Goal: Task Accomplishment & Management: Manage account settings

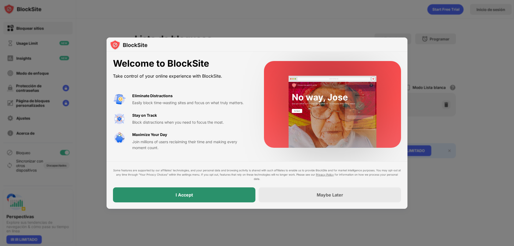
click at [209, 194] on div "I Accept" at bounding box center [184, 194] width 142 height 15
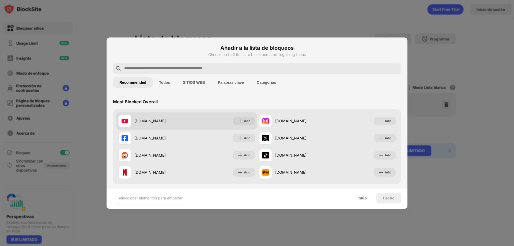
scroll to position [27, 0]
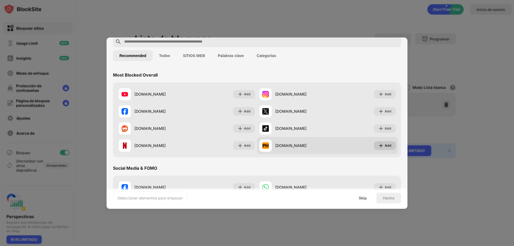
click at [384, 147] on div "Add" at bounding box center [387, 145] width 7 height 5
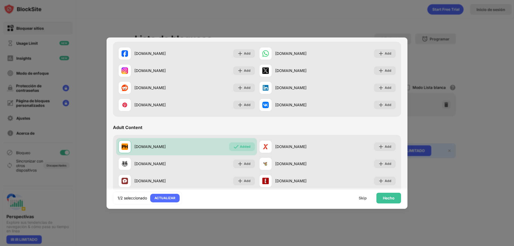
scroll to position [187, 0]
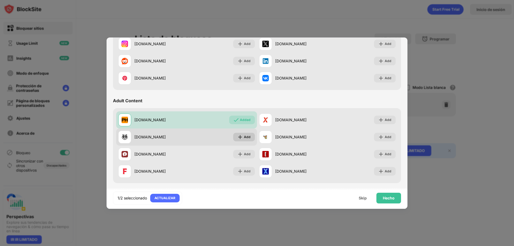
click at [244, 137] on div "Add" at bounding box center [247, 136] width 7 height 5
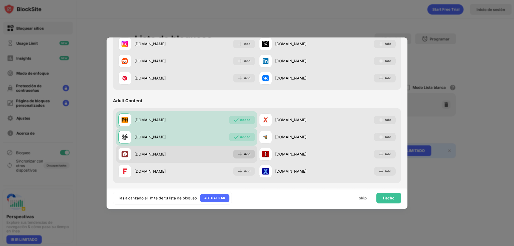
click at [246, 151] on div "Add" at bounding box center [247, 153] width 7 height 5
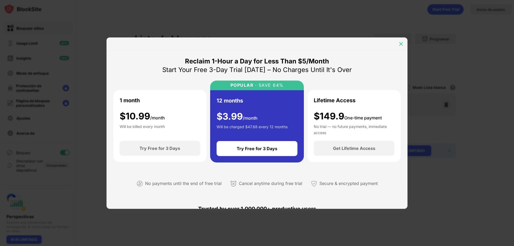
click at [400, 45] on img at bounding box center [400, 43] width 5 height 5
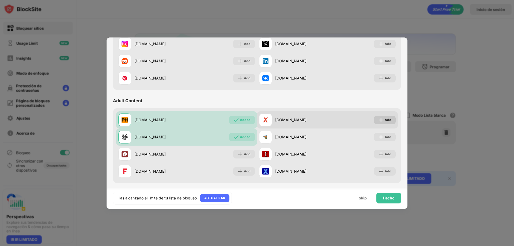
click at [385, 117] on div "Add" at bounding box center [387, 119] width 7 height 5
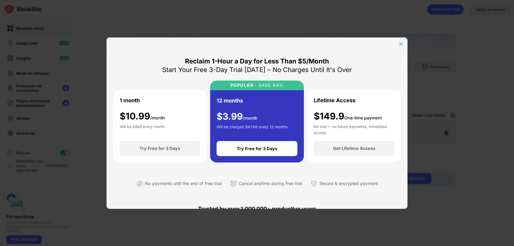
click at [400, 44] on img at bounding box center [400, 43] width 5 height 5
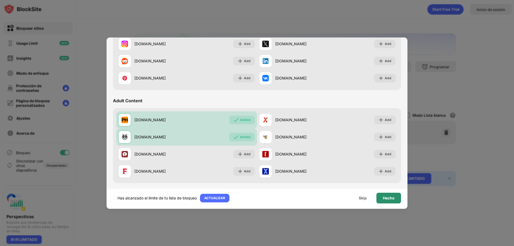
click at [391, 199] on div "Hecho" at bounding box center [389, 198] width 12 height 4
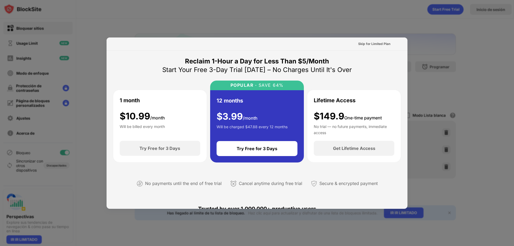
click at [431, 41] on div at bounding box center [257, 123] width 514 height 246
click at [437, 45] on div at bounding box center [257, 123] width 514 height 246
click at [489, 59] on div at bounding box center [257, 123] width 514 height 246
click at [478, 32] on div at bounding box center [257, 123] width 514 height 246
click at [462, 71] on div at bounding box center [257, 123] width 514 height 246
